Goal: Check status

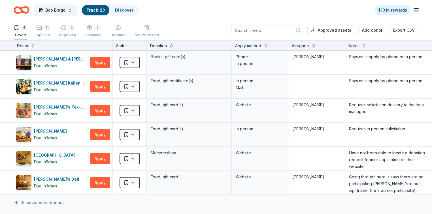
click at [50, 33] on div "Applied" at bounding box center [43, 35] width 14 height 5
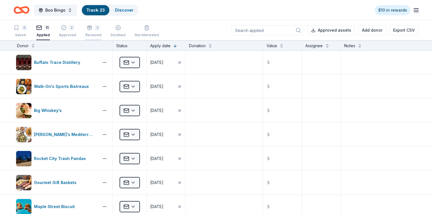
click at [101, 32] on div "2 Received" at bounding box center [93, 31] width 16 height 12
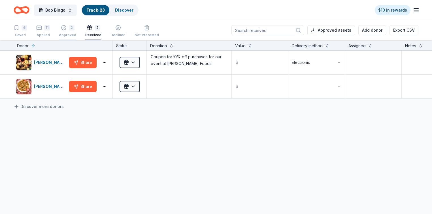
click at [74, 34] on div "Approved" at bounding box center [67, 35] width 17 height 5
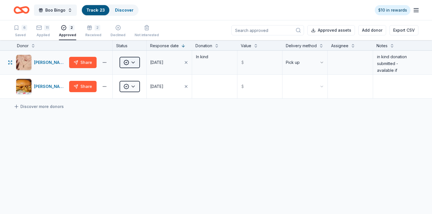
click at [143, 69] on html "Boo Bingo Track · 23 Discover $10 in rewards 6 Saved 11 Applied 2 Approved 2 Re…" at bounding box center [216, 107] width 432 height 214
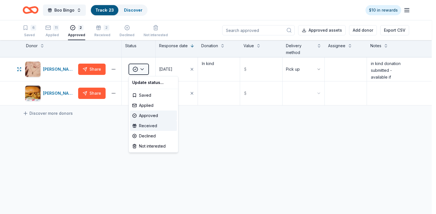
click at [153, 128] on div "Received" at bounding box center [153, 126] width 47 height 10
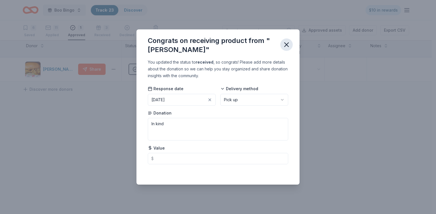
click at [289, 43] on icon "button" at bounding box center [287, 45] width 4 height 4
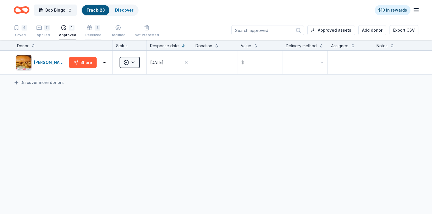
click at [101, 29] on div "3" at bounding box center [93, 28] width 16 height 6
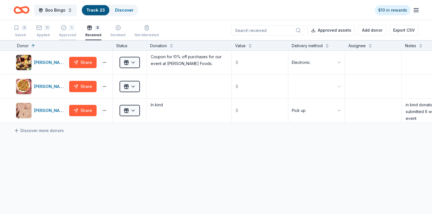
click at [76, 33] on div "1 Approved" at bounding box center [67, 31] width 17 height 12
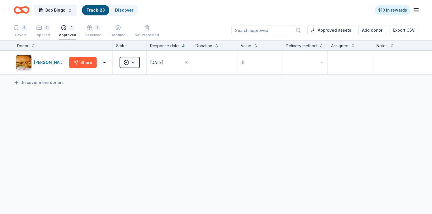
click at [50, 31] on div "11 Applied" at bounding box center [43, 31] width 14 height 12
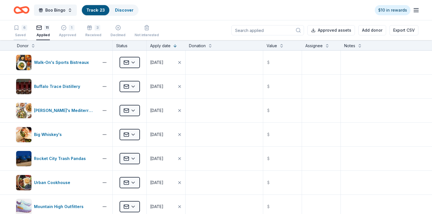
click at [26, 34] on div "Saved" at bounding box center [21, 35] width 14 height 5
